Goal: Task Accomplishment & Management: Manage account settings

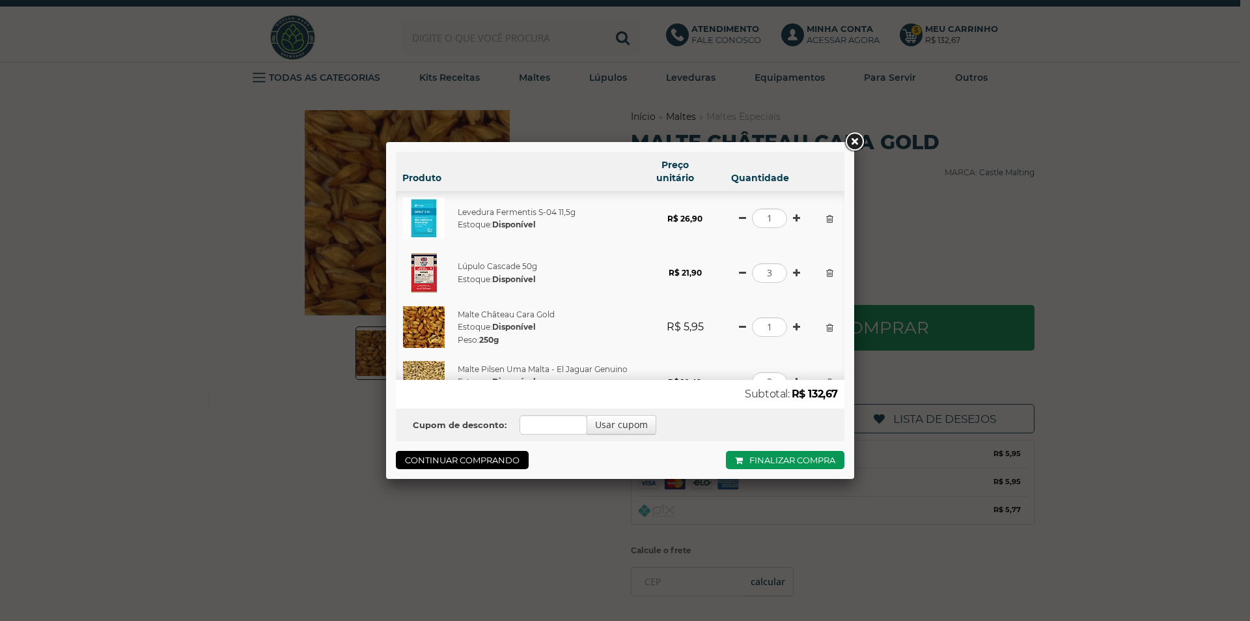
click at [854, 142] on link at bounding box center [854, 141] width 23 height 23
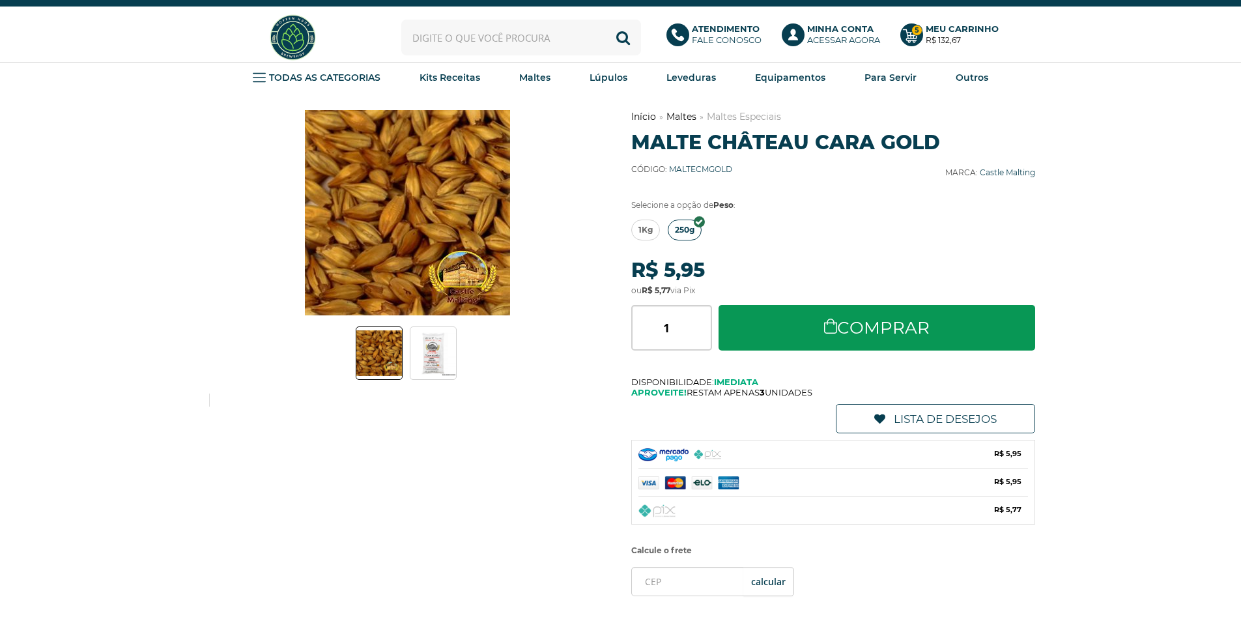
click at [835, 33] on b "Minha Conta" at bounding box center [840, 28] width 66 height 10
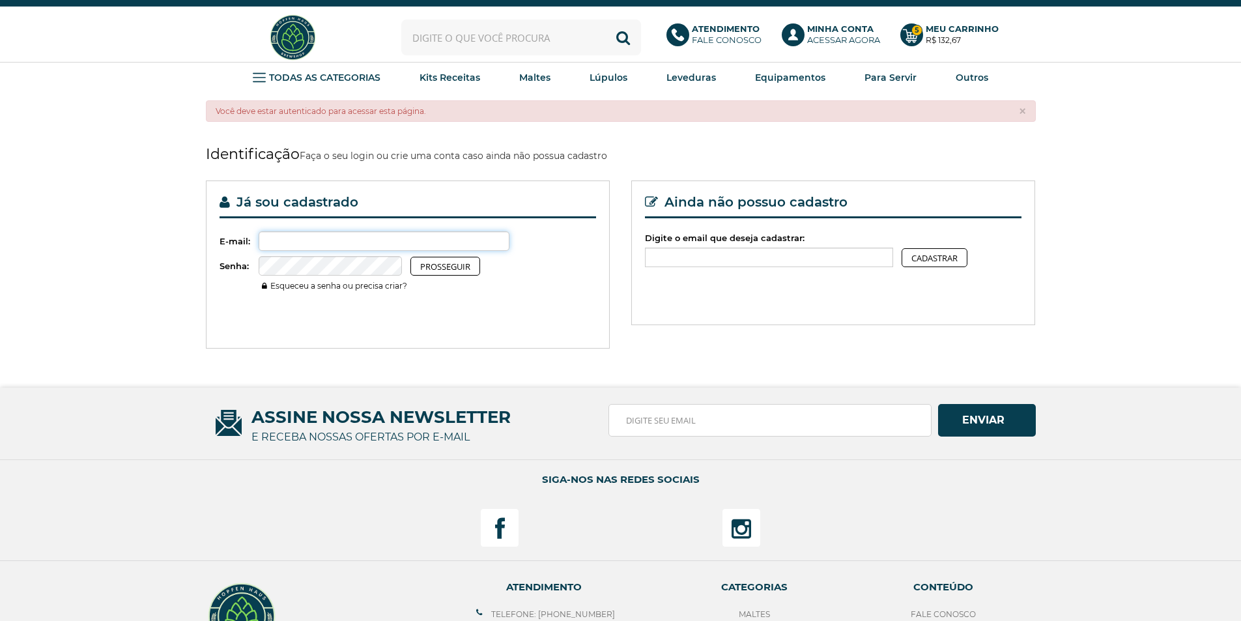
click at [285, 235] on input "Digite o email que deseja cadastrar:" at bounding box center [384, 241] width 251 height 20
type input "clebaperez@gmail.com"
click at [410, 257] on button "Prosseguir" at bounding box center [445, 266] width 70 height 19
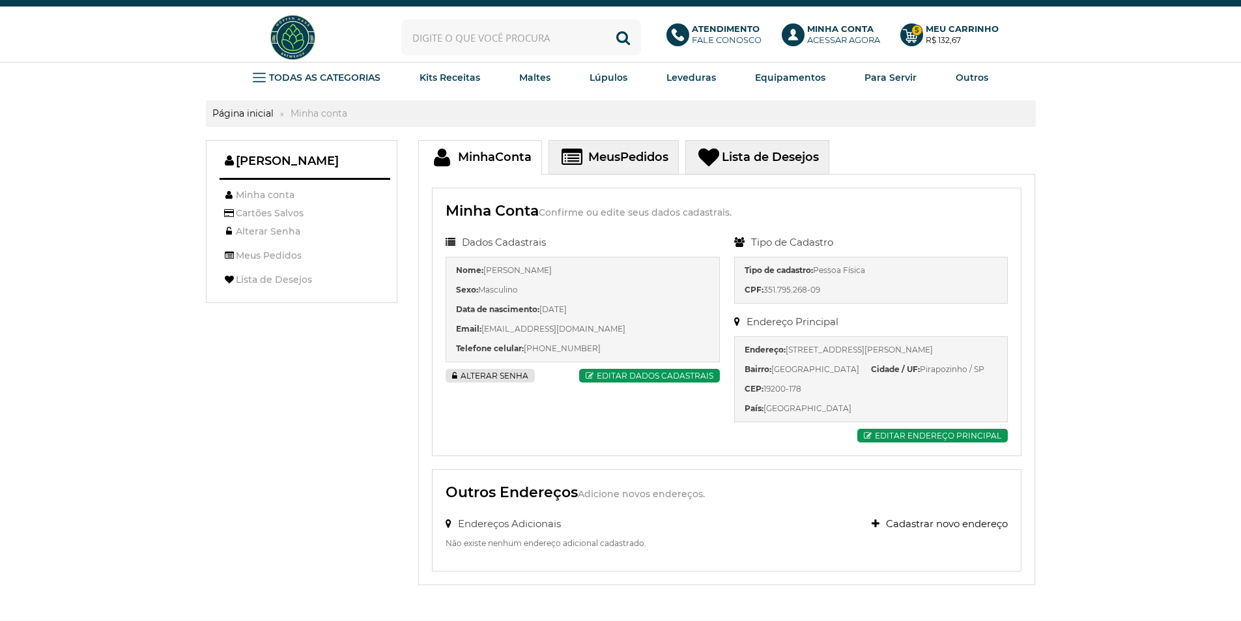
click at [625, 159] on link "Meus Pedidos" at bounding box center [613, 157] width 130 height 35
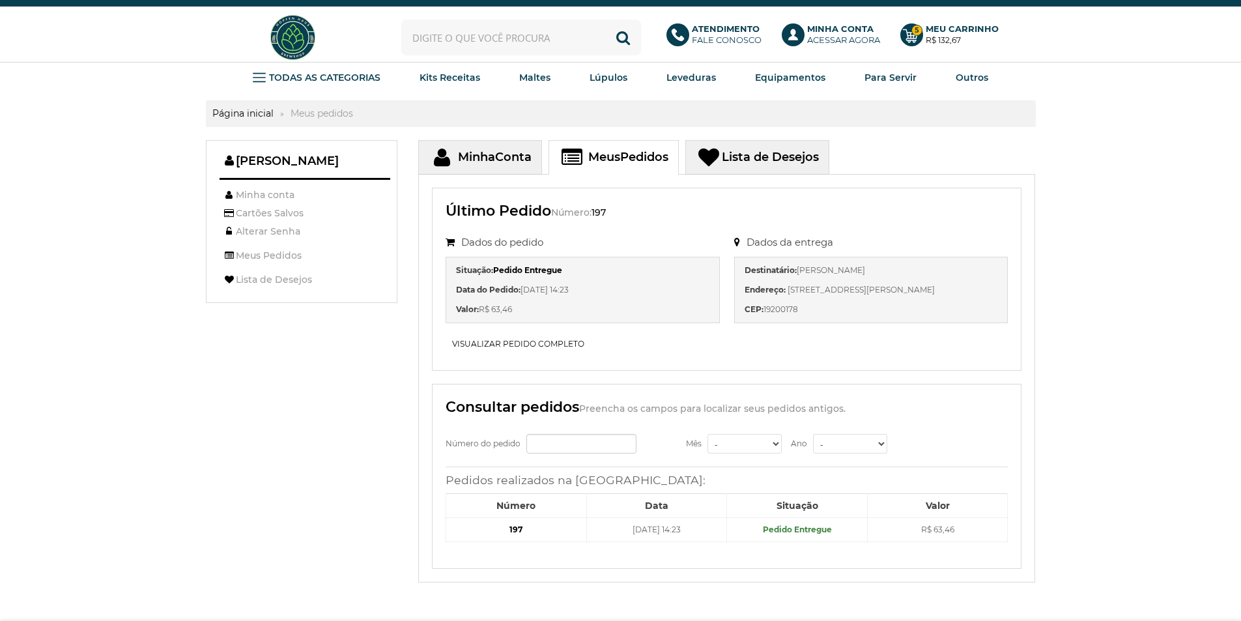
click at [520, 527] on b "197" at bounding box center [515, 529] width 13 height 10
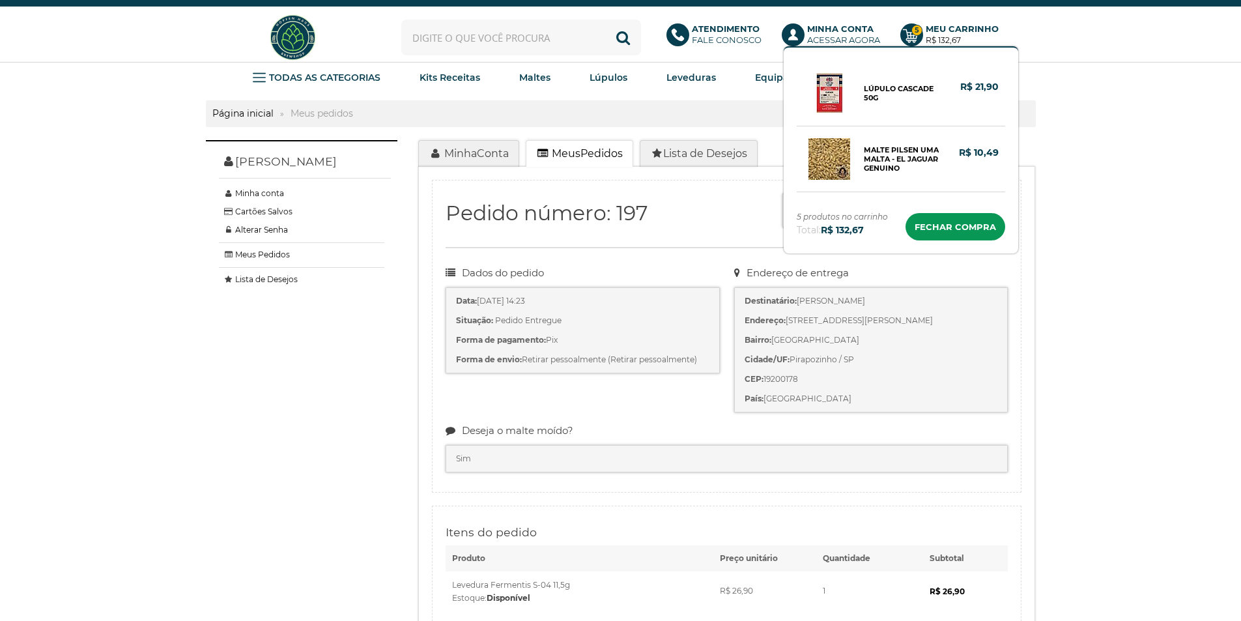
click at [952, 23] on b "Meu Carrinho" at bounding box center [961, 28] width 73 height 10
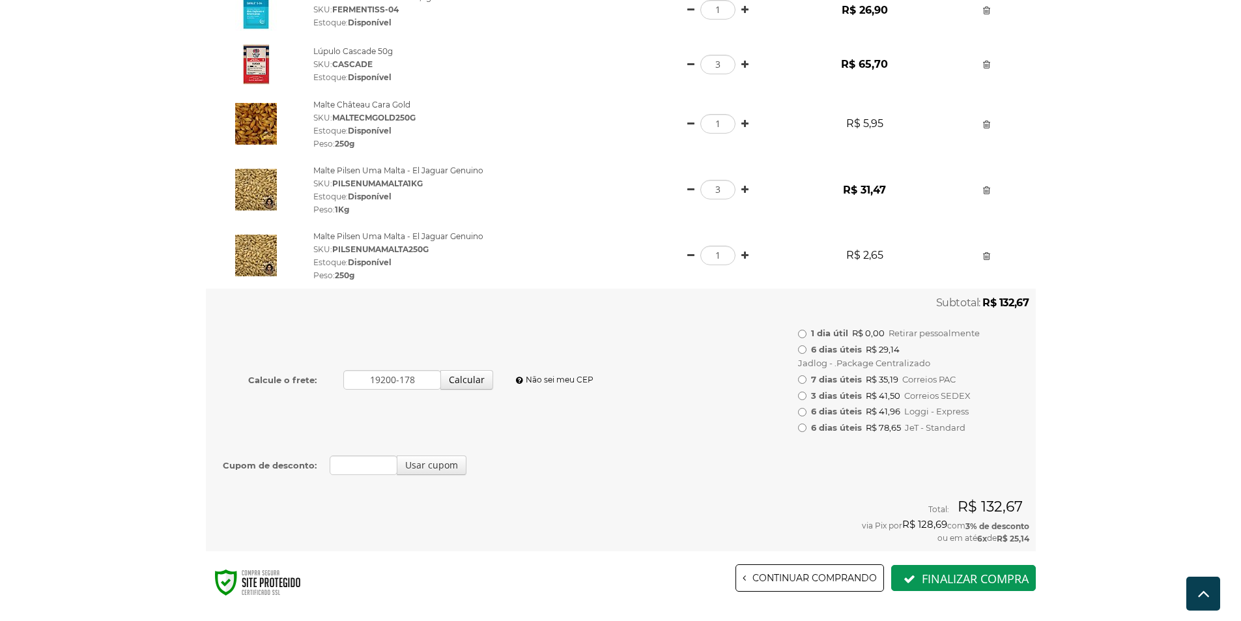
scroll to position [195, 0]
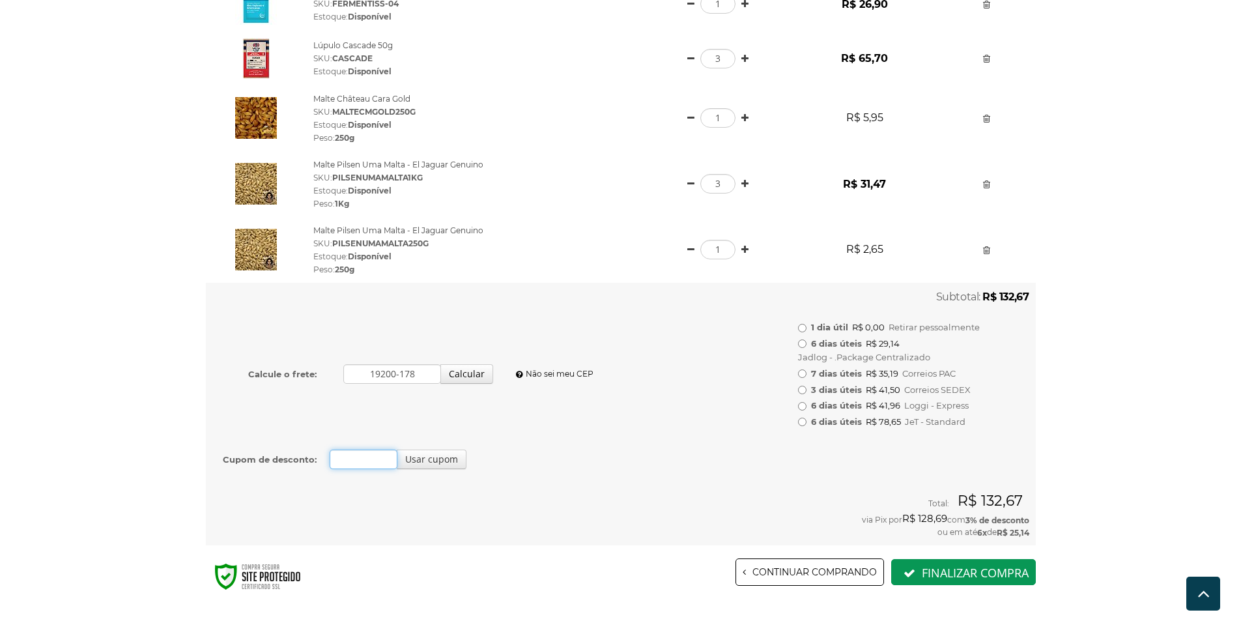
click at [358, 459] on input "Cupom de desconto:" at bounding box center [364, 459] width 68 height 20
click at [408, 460] on button "Usar cupom" at bounding box center [432, 459] width 70 height 20
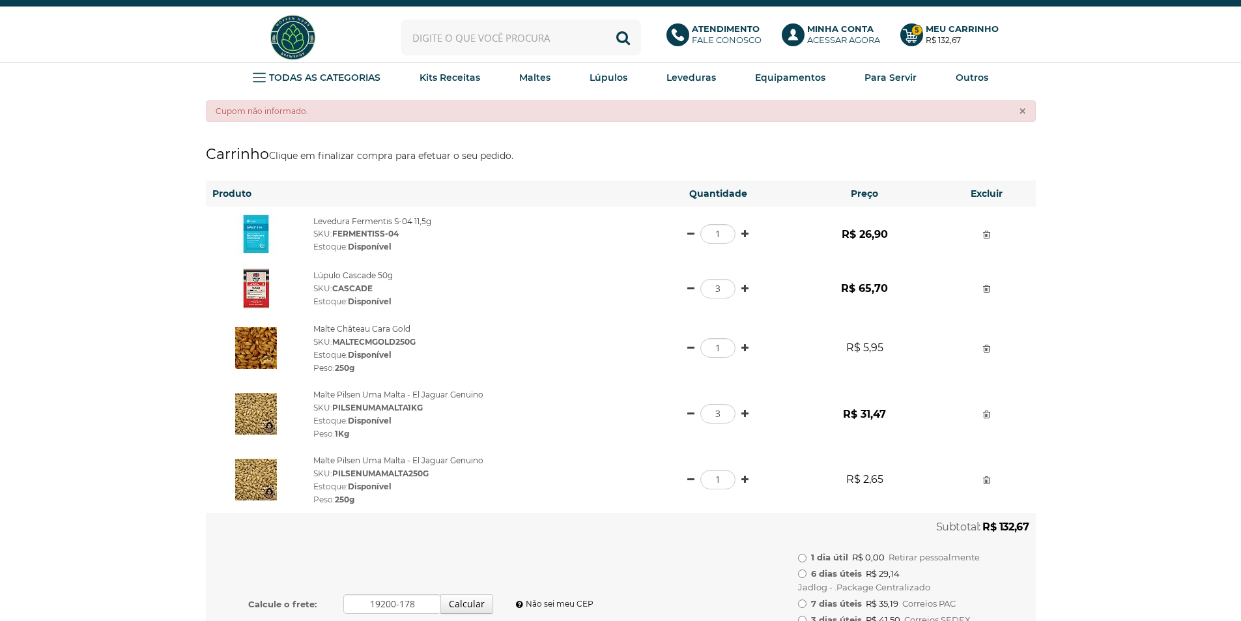
click at [1021, 110] on button "×" at bounding box center [1021, 111] width 7 height 13
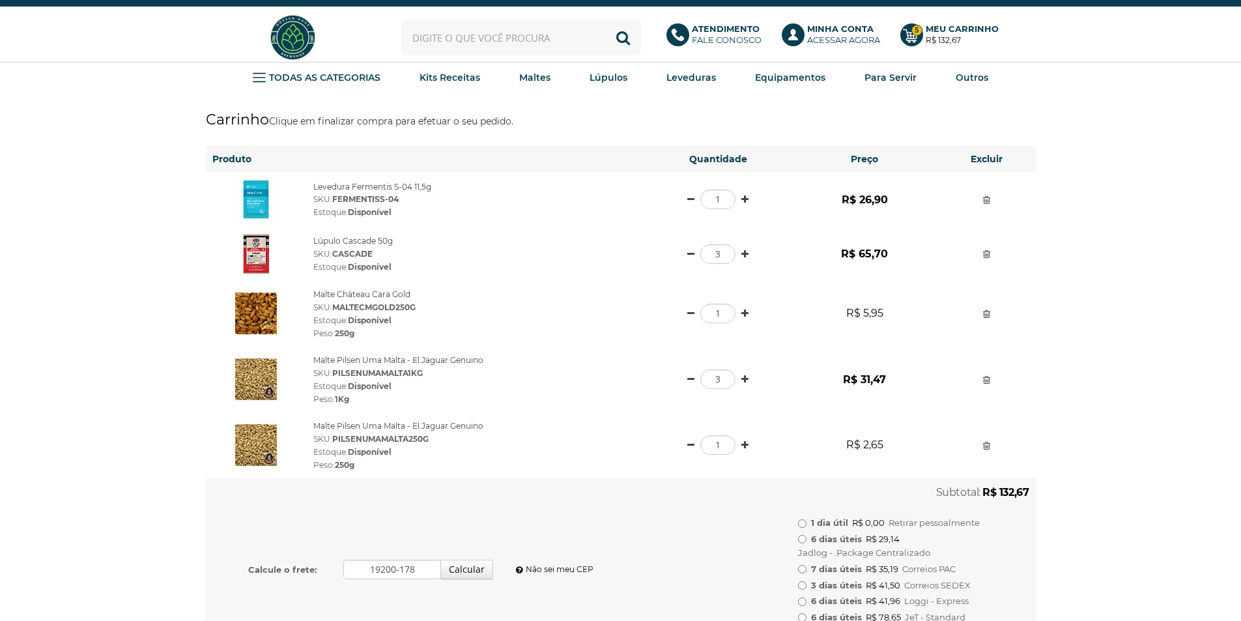
click at [401, 371] on strong "PILSENUMAMALTA1KG" at bounding box center [377, 373] width 91 height 10
click at [399, 357] on link "Malte Pilsen Uma Malta - El Jaguar Genuino" at bounding box center [398, 360] width 170 height 10
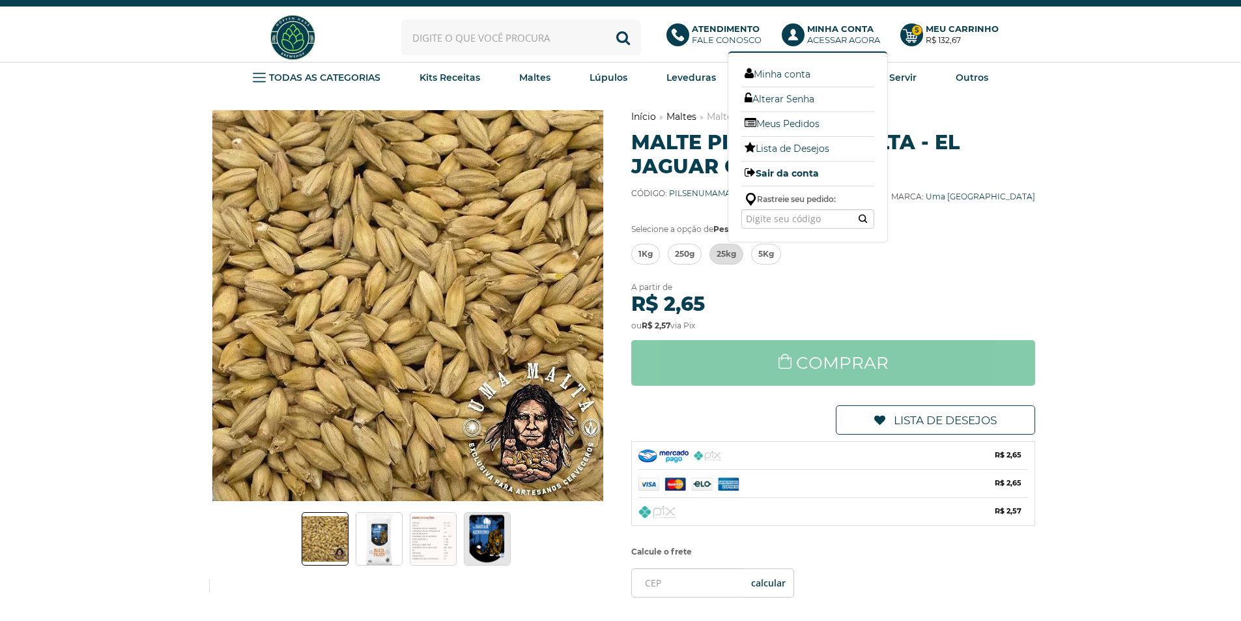
click at [782, 172] on link "Sair da conta" at bounding box center [807, 173] width 133 height 17
